Goal: Information Seeking & Learning: Learn about a topic

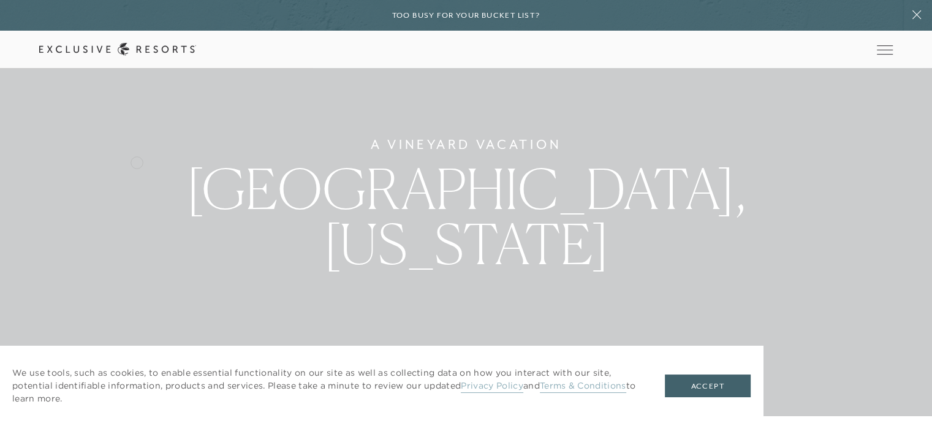
scroll to position [245, 0]
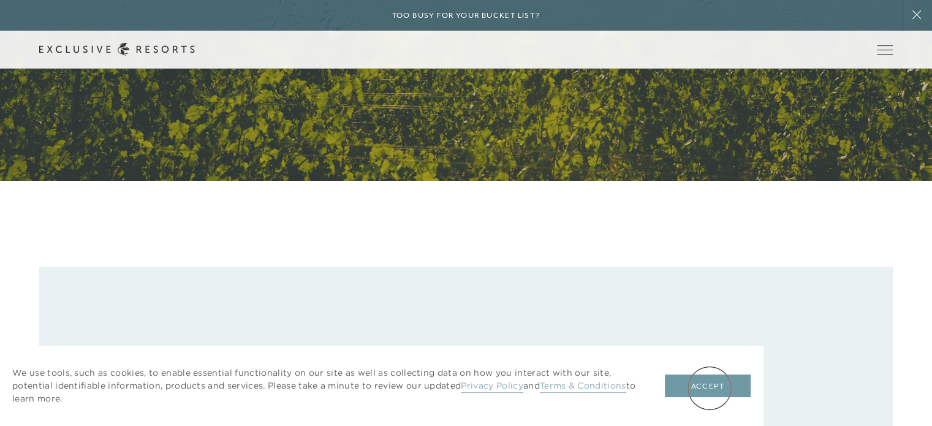
click at [710, 388] on button "Accept" at bounding box center [708, 385] width 86 height 23
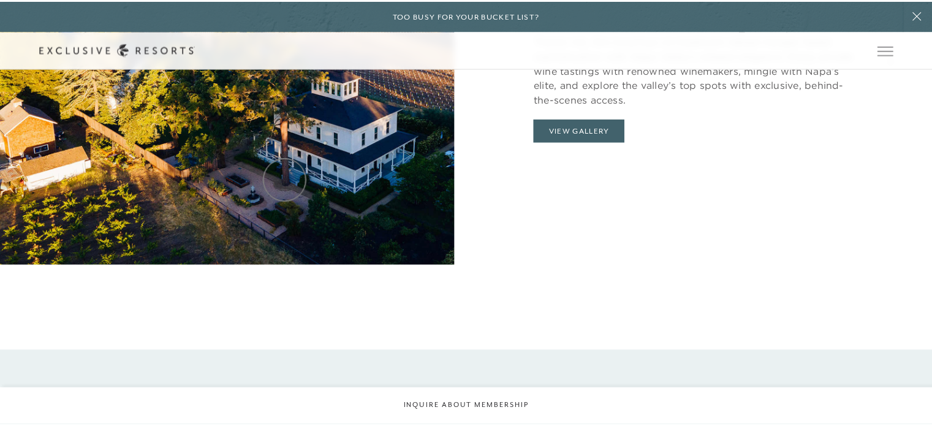
scroll to position [0, 0]
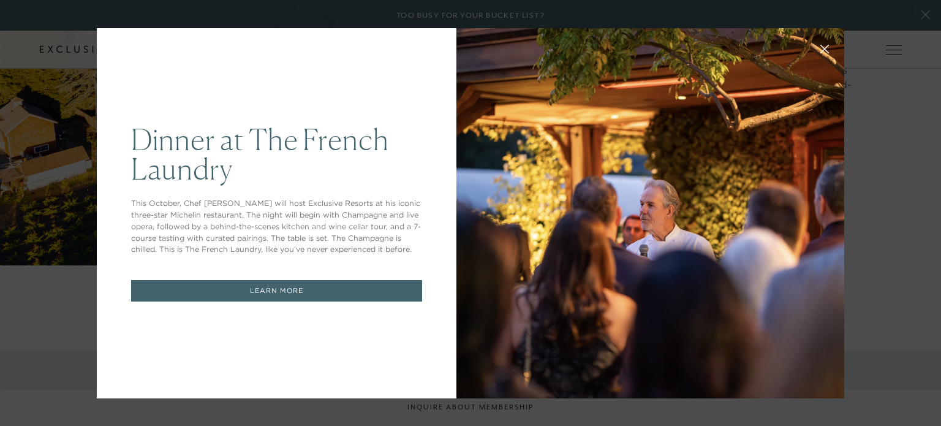
click at [821, 47] on icon at bounding box center [825, 49] width 8 height 8
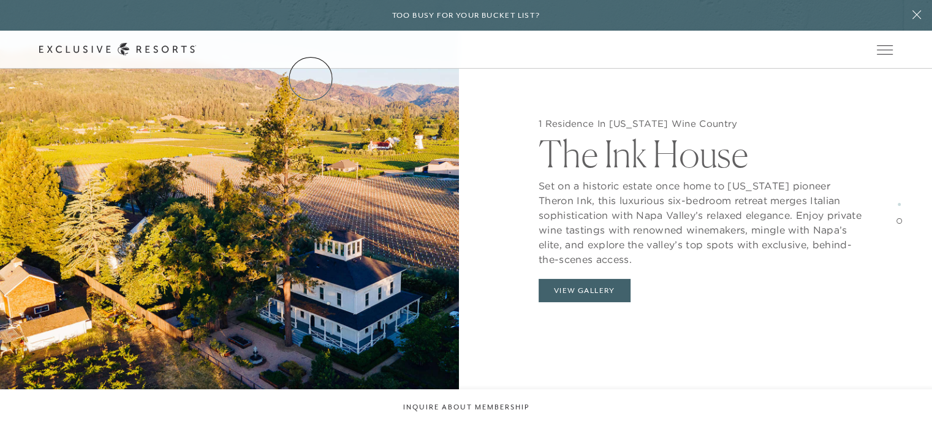
scroll to position [1777, 0]
click at [0, 0] on link "VIP Benefits" at bounding box center [0, 0] width 0 height 0
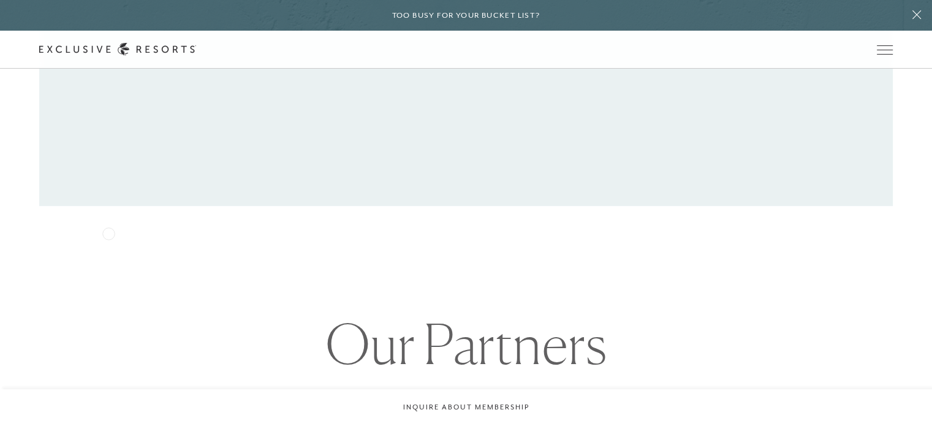
scroll to position [919, 0]
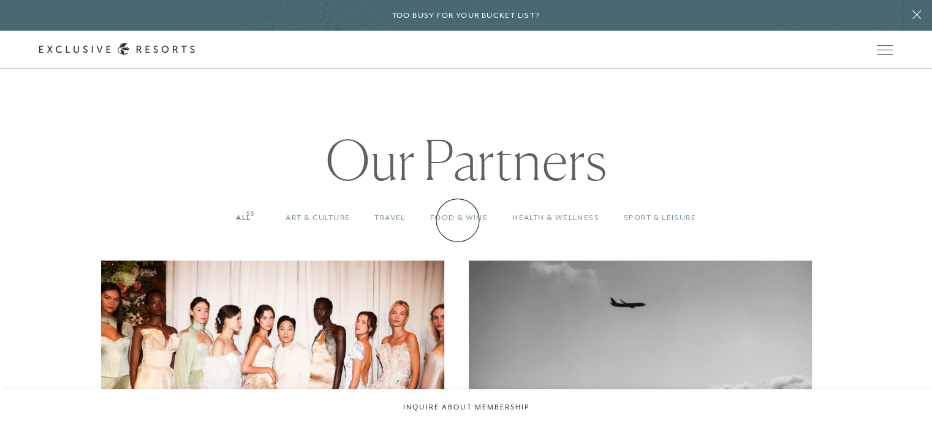
click at [458, 220] on link "Food & Wine 55" at bounding box center [459, 218] width 82 height 36
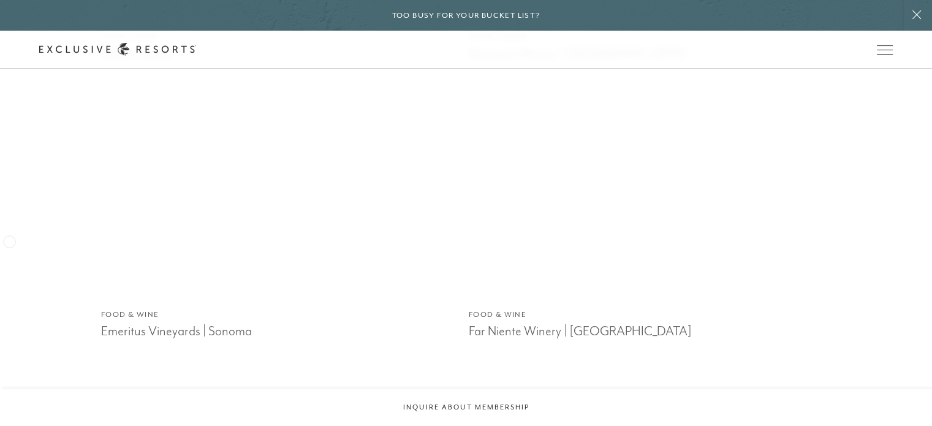
scroll to position [1899, 0]
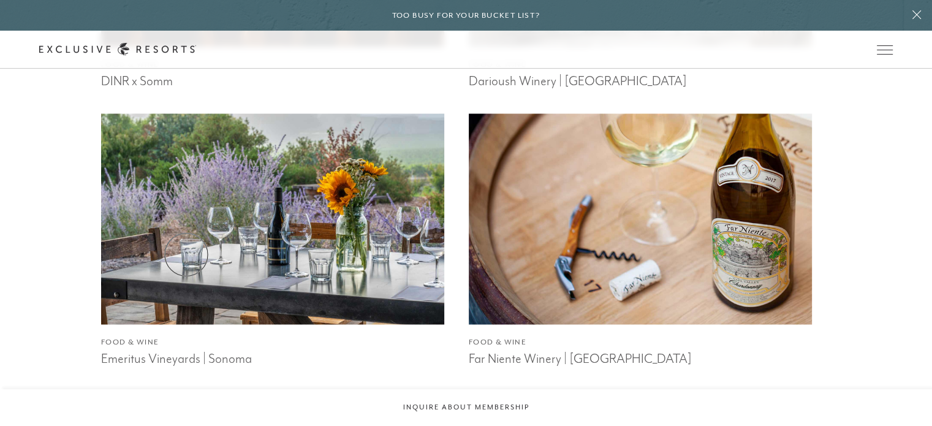
click at [186, 254] on img at bounding box center [272, 219] width 377 height 232
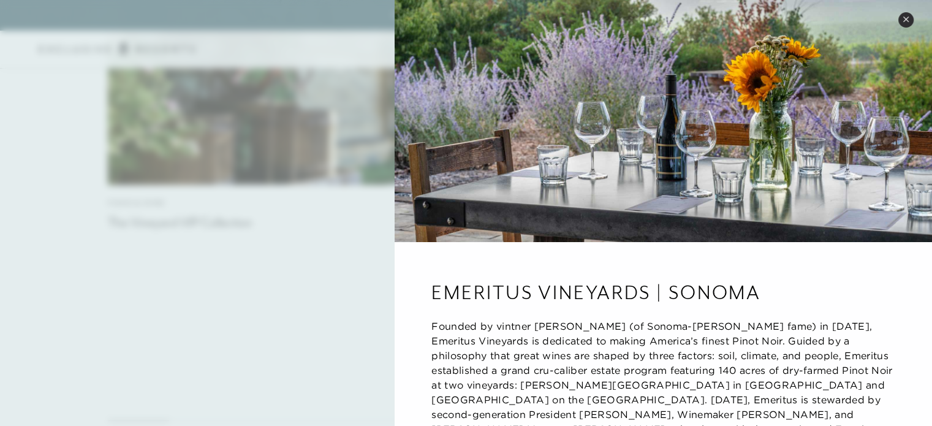
scroll to position [0, 0]
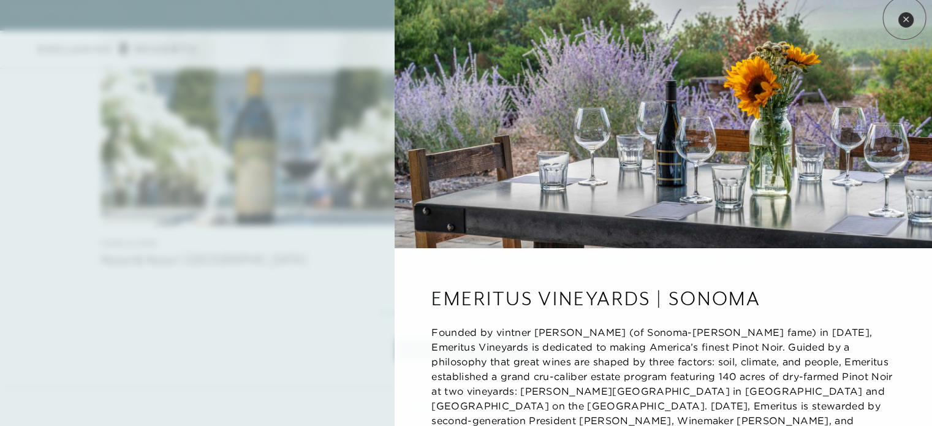
click at [904, 18] on icon at bounding box center [905, 19] width 5 height 5
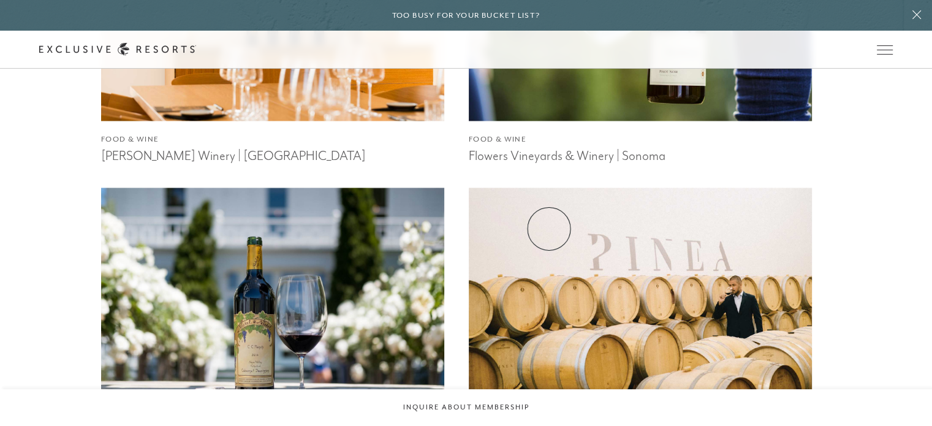
scroll to position [2541, 0]
